Goal: Information Seeking & Learning: Learn about a topic

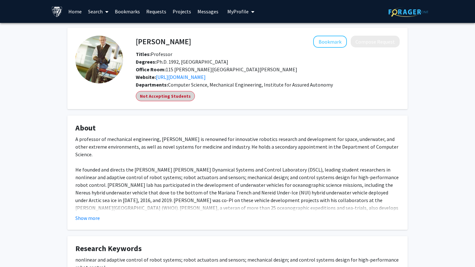
click at [175, 99] on mat-chip "Not Accepting Students" at bounding box center [165, 96] width 59 height 10
click at [98, 11] on link "Search" at bounding box center [98, 11] width 27 height 22
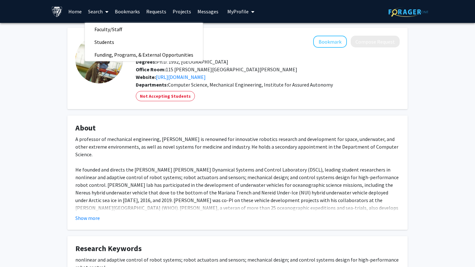
click at [76, 14] on link "Home" at bounding box center [75, 11] width 20 height 22
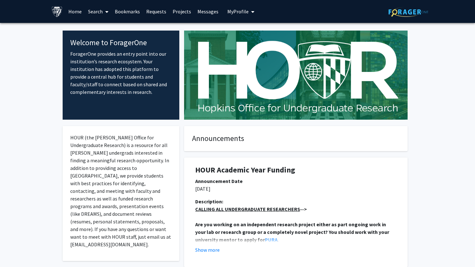
click at [181, 10] on link "Projects" at bounding box center [181, 11] width 25 height 22
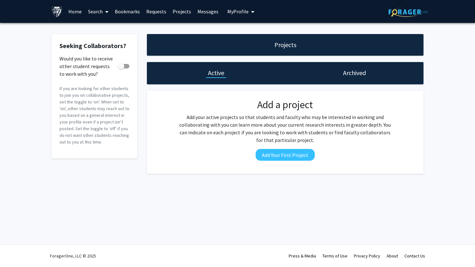
click at [158, 12] on link "Requests" at bounding box center [156, 11] width 26 height 22
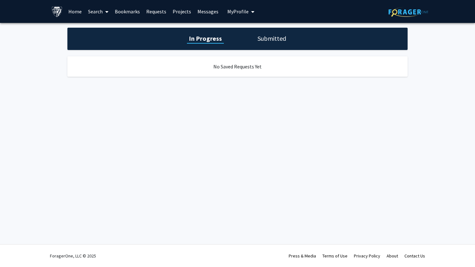
click at [134, 10] on link "Bookmarks" at bounding box center [127, 11] width 31 height 22
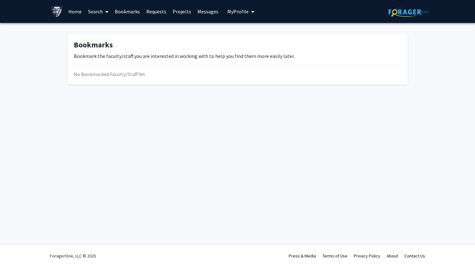
click at [96, 11] on link "Search" at bounding box center [98, 11] width 27 height 22
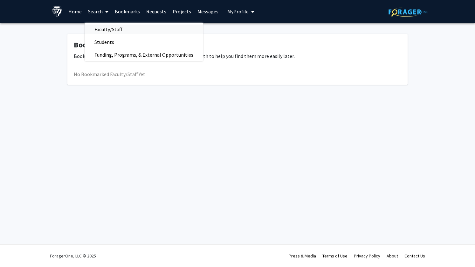
click at [105, 29] on span "Faculty/Staff" at bounding box center [108, 29] width 47 height 13
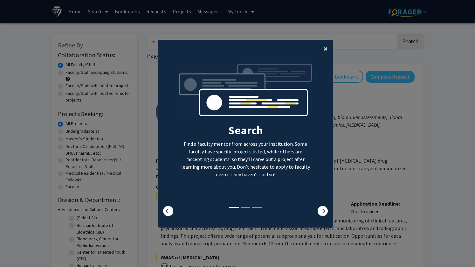
click at [327, 50] on span "×" at bounding box center [325, 49] width 4 height 10
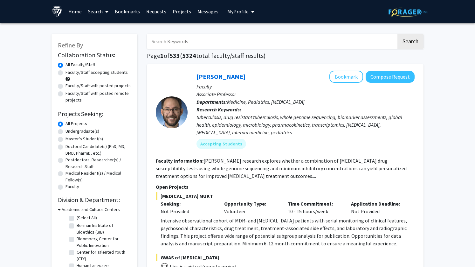
click at [92, 72] on label "Faculty/Staff accepting students" at bounding box center [96, 72] width 62 height 7
click at [70, 72] on input "Faculty/Staff accepting students" at bounding box center [67, 71] width 4 height 4
radio input "true"
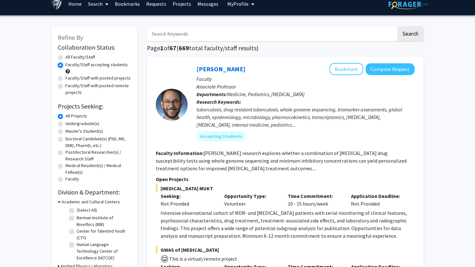
scroll to position [8, 0]
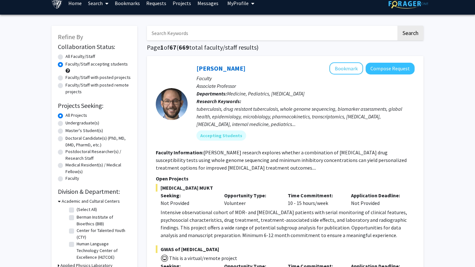
click at [81, 130] on label "Master's Student(s)" at bounding box center [83, 130] width 37 height 7
click at [70, 130] on input "Master's Student(s)" at bounding box center [67, 129] width 4 height 4
radio input "true"
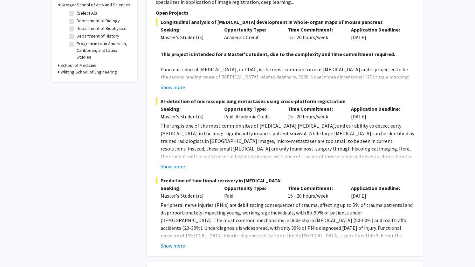
scroll to position [205, 0]
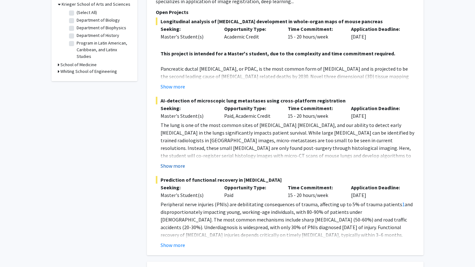
click at [174, 162] on button "Show more" at bounding box center [172, 166] width 24 height 8
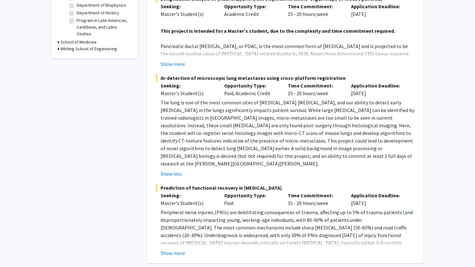
scroll to position [232, 0]
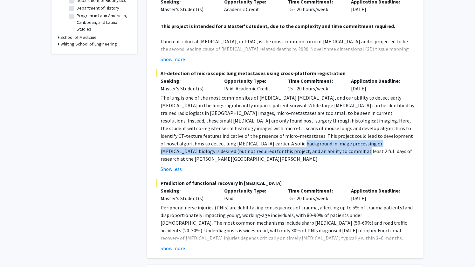
drag, startPoint x: 239, startPoint y: 145, endPoint x: 211, endPoint y: 135, distance: 29.4
click at [211, 135] on p "The lung is one of the most common sites of [MEDICAL_DATA] [MEDICAL_DATA], and …" at bounding box center [287, 128] width 254 height 69
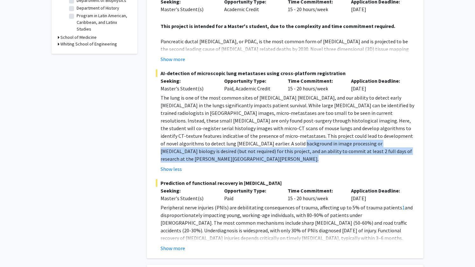
drag, startPoint x: 211, startPoint y: 135, endPoint x: 239, endPoint y: 144, distance: 29.2
click at [239, 144] on p "The lung is one of the most common sites of [MEDICAL_DATA] [MEDICAL_DATA], and …" at bounding box center [287, 128] width 254 height 69
drag, startPoint x: 239, startPoint y: 144, endPoint x: 214, endPoint y: 134, distance: 27.4
click at [214, 134] on p "The lung is one of the most common sites of [MEDICAL_DATA] [MEDICAL_DATA], and …" at bounding box center [287, 128] width 254 height 69
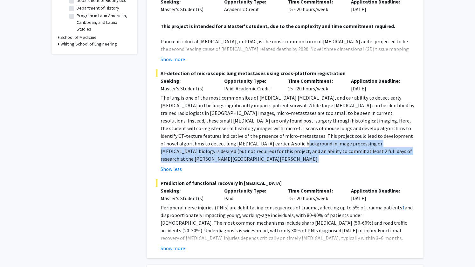
click at [214, 134] on p "The lung is one of the most common sites of [MEDICAL_DATA] [MEDICAL_DATA], and …" at bounding box center [287, 128] width 254 height 69
drag, startPoint x: 214, startPoint y: 134, endPoint x: 238, endPoint y: 146, distance: 27.1
click at [238, 146] on p "The lung is one of the most common sites of [MEDICAL_DATA] [MEDICAL_DATA], and …" at bounding box center [287, 128] width 254 height 69
drag, startPoint x: 238, startPoint y: 146, endPoint x: 216, endPoint y: 133, distance: 25.3
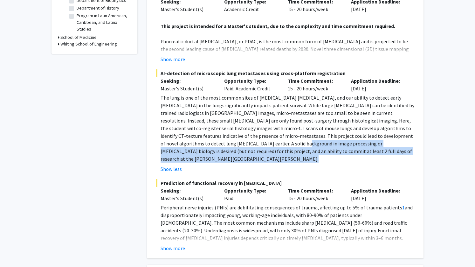
click at [216, 133] on p "The lung is one of the most common sites of [MEDICAL_DATA] [MEDICAL_DATA], and …" at bounding box center [287, 128] width 254 height 69
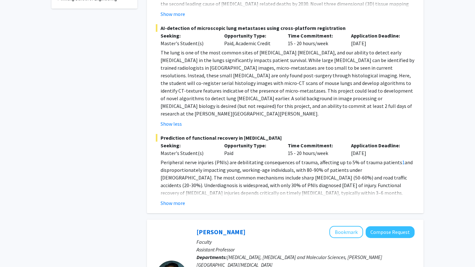
scroll to position [282, 0]
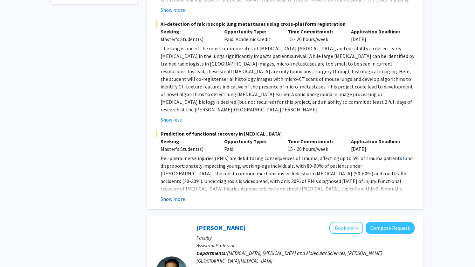
click at [180, 195] on button "Show more" at bounding box center [172, 199] width 24 height 8
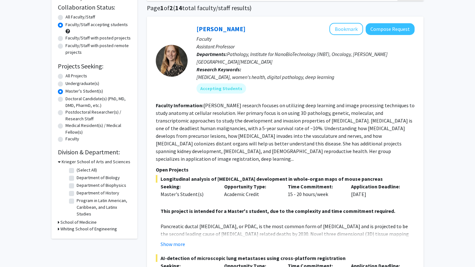
scroll to position [51, 0]
